Goal: Task Accomplishment & Management: Manage account settings

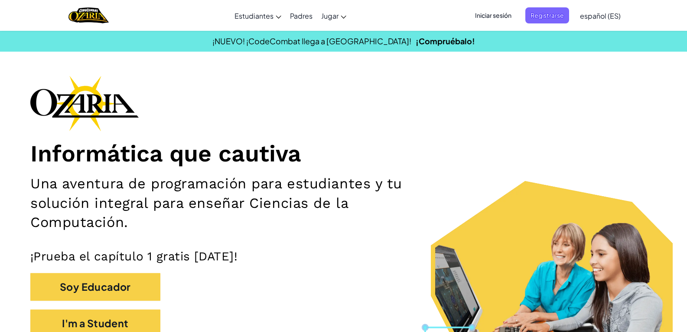
click at [509, 11] on span "Iniciar sesión" at bounding box center [493, 15] width 47 height 16
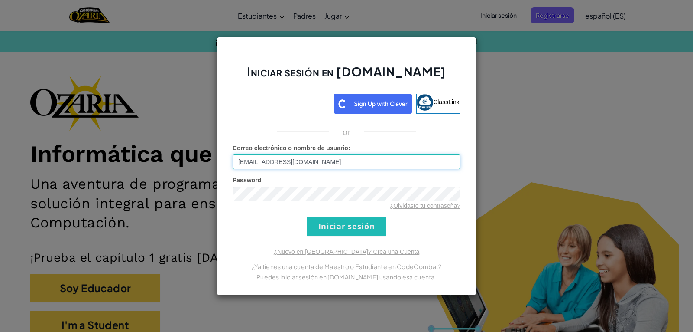
type input "[EMAIL_ADDRESS][DOMAIN_NAME]"
click at [373, 225] on input "Iniciar sesión" at bounding box center [346, 226] width 79 height 20
